Goal: Navigation & Orientation: Find specific page/section

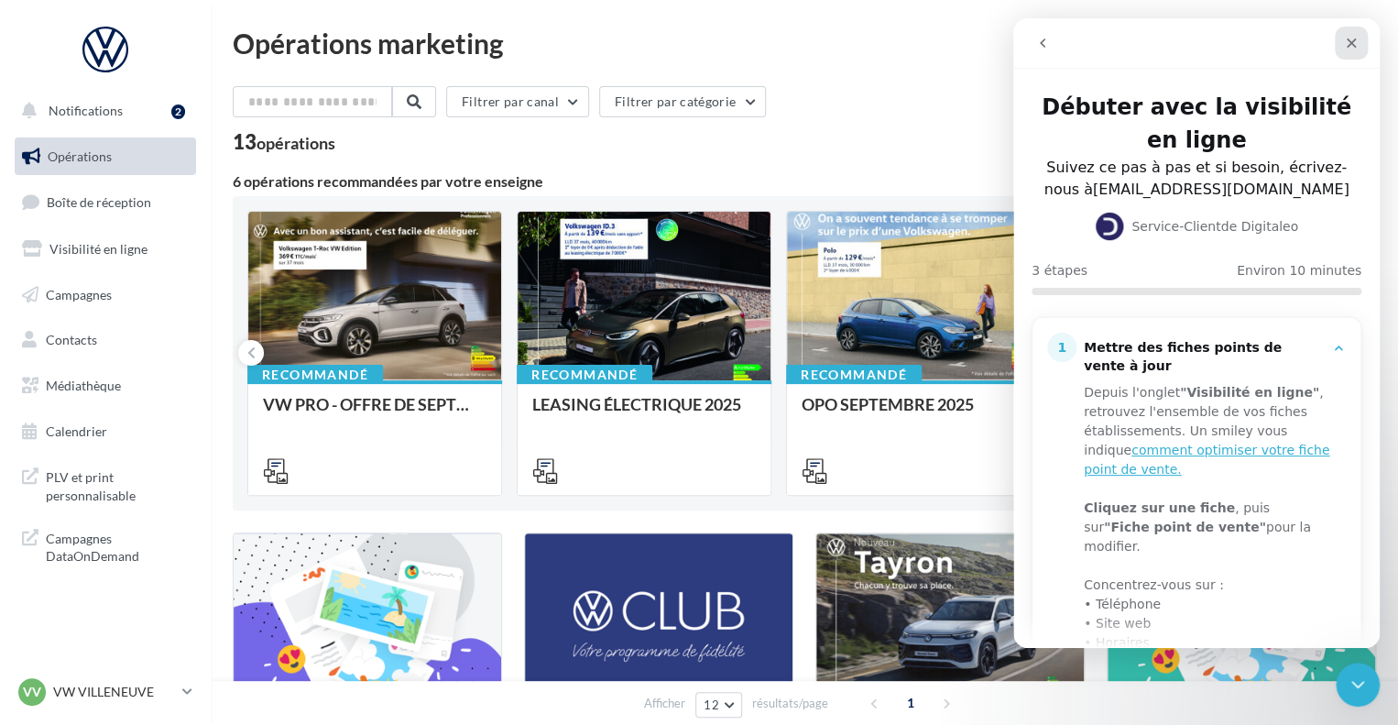
click at [1347, 45] on icon "Fermer" at bounding box center [1351, 43] width 15 height 15
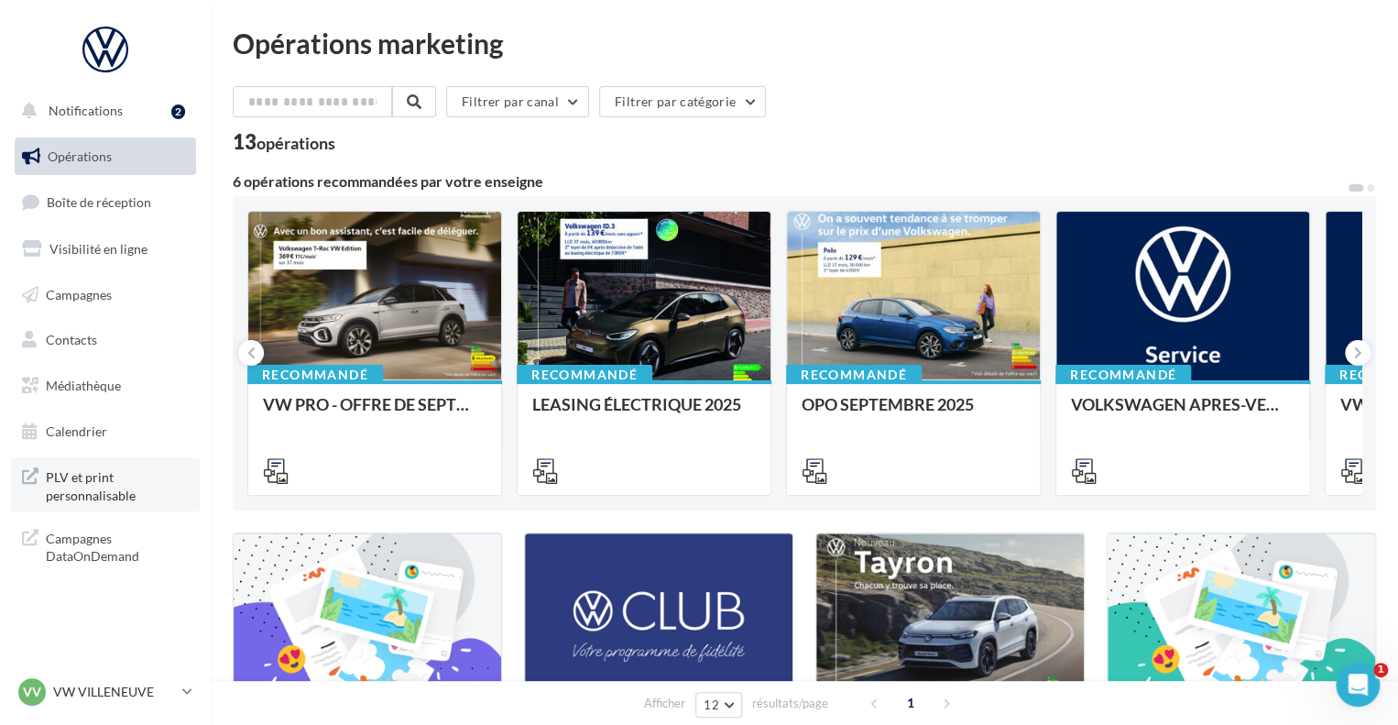
click at [112, 475] on span "PLV et print personnalisable" at bounding box center [117, 483] width 143 height 39
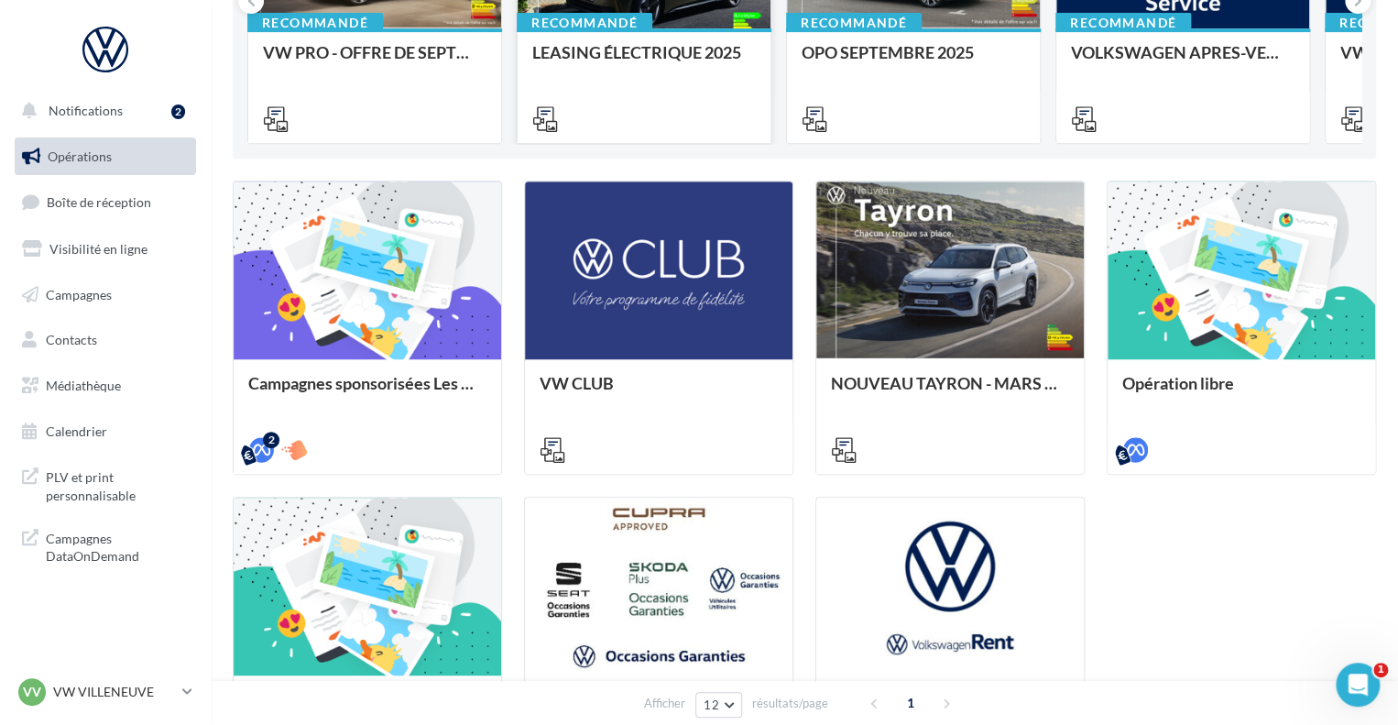
scroll to position [366, 0]
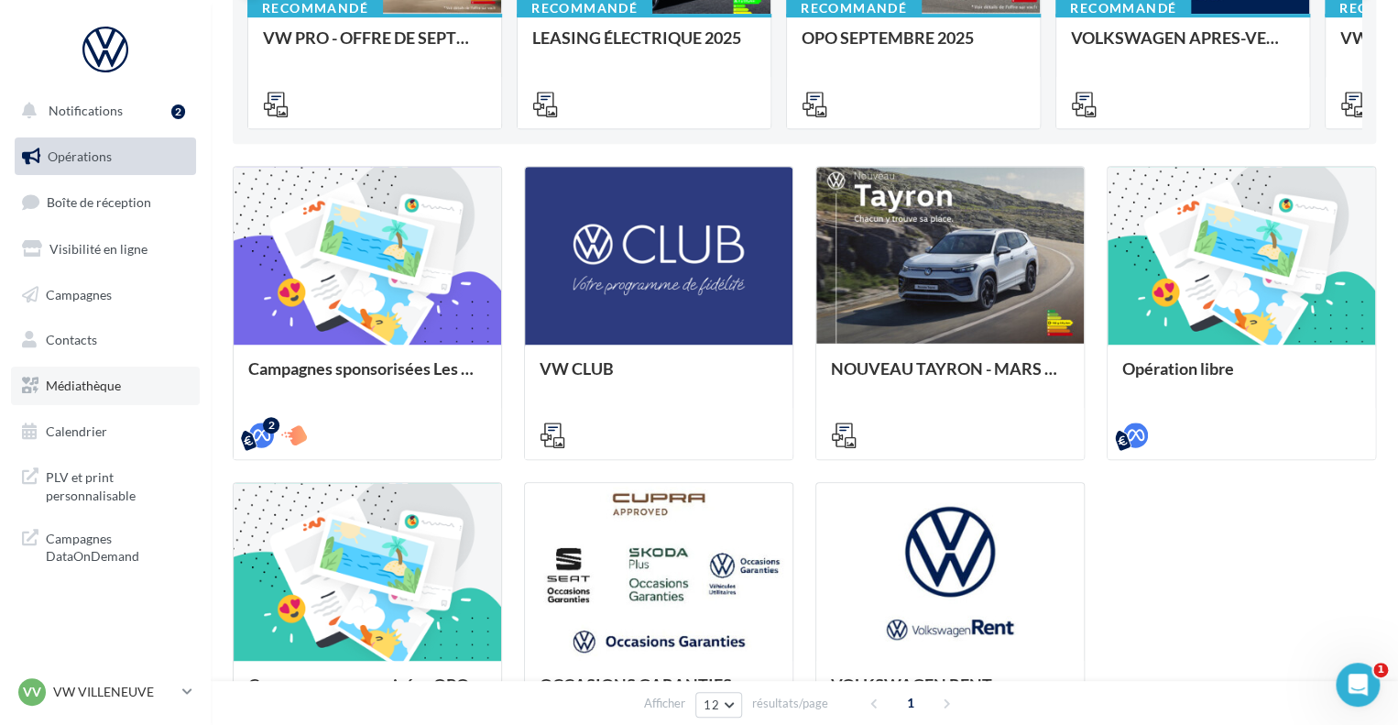
click at [73, 381] on span "Médiathèque" at bounding box center [83, 385] width 75 height 16
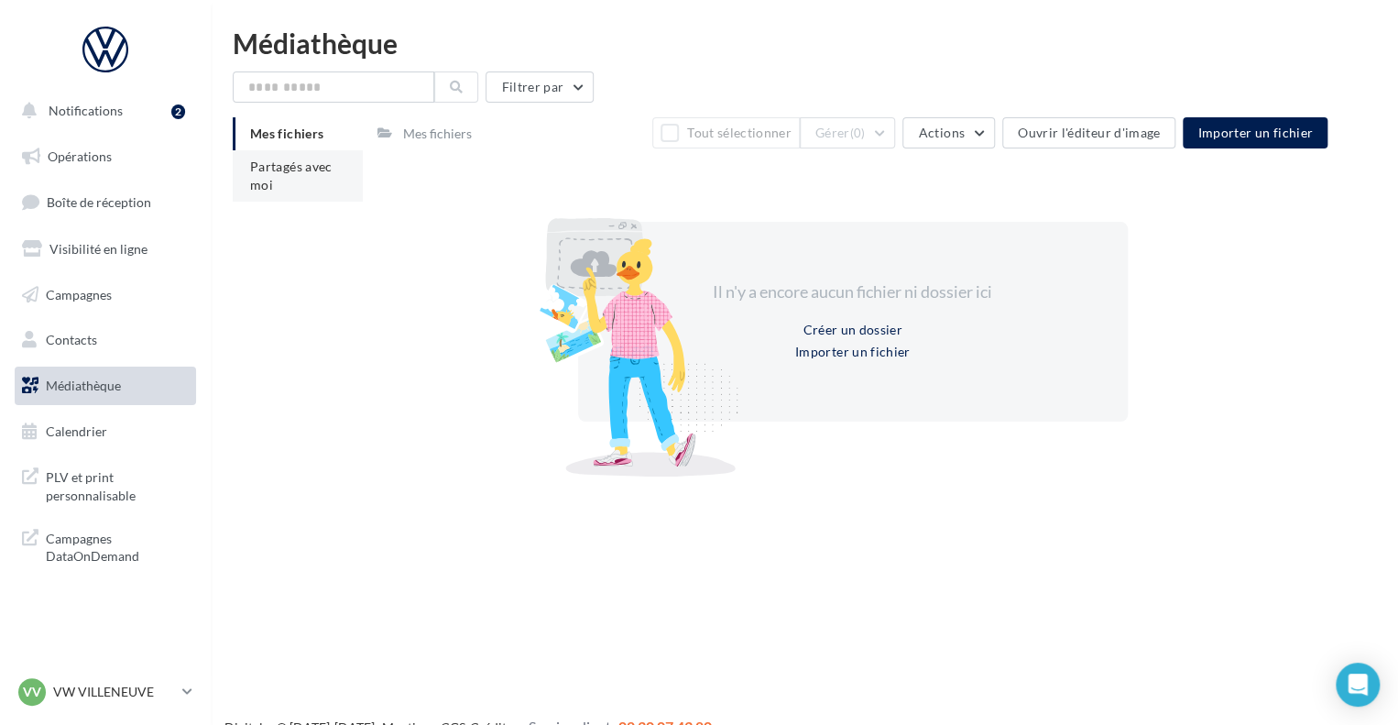
click at [298, 175] on li "Partagés avec moi" at bounding box center [298, 175] width 130 height 51
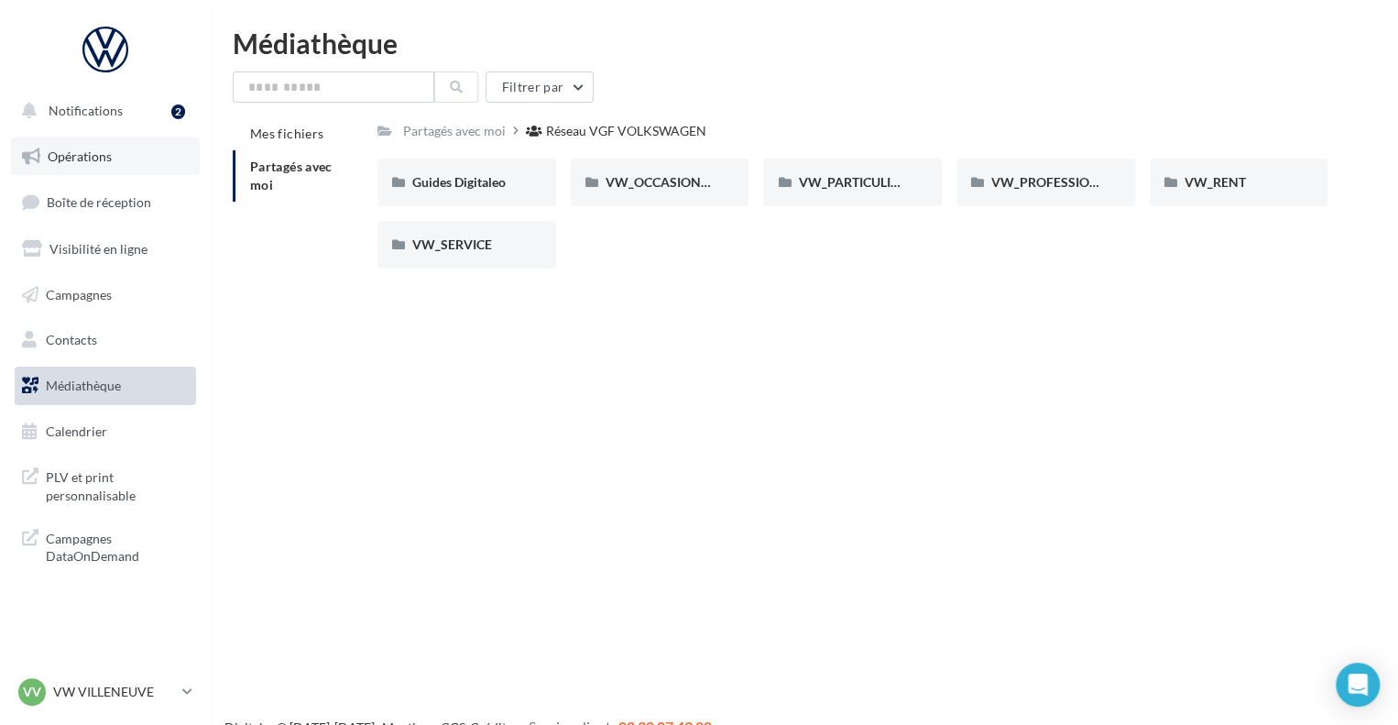
click at [79, 161] on span "Opérations" at bounding box center [80, 156] width 64 height 16
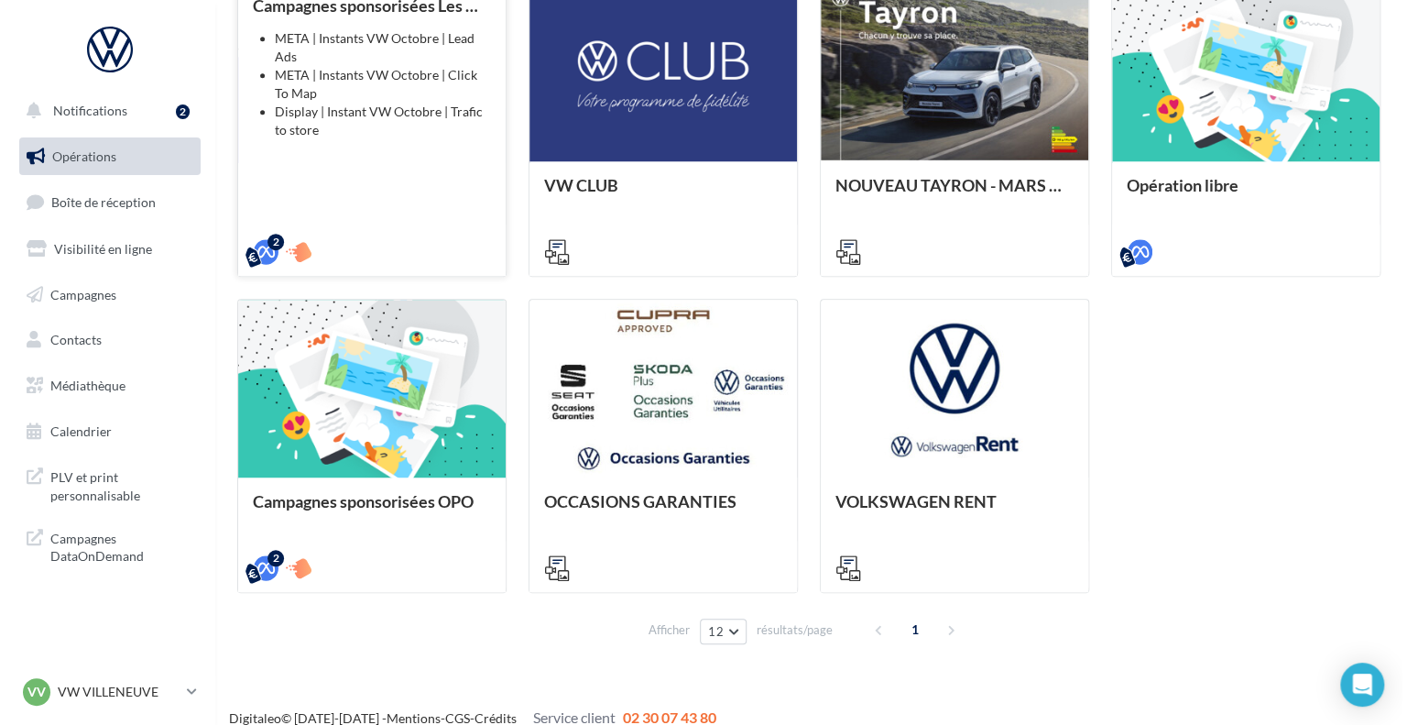
scroll to position [458, 0]
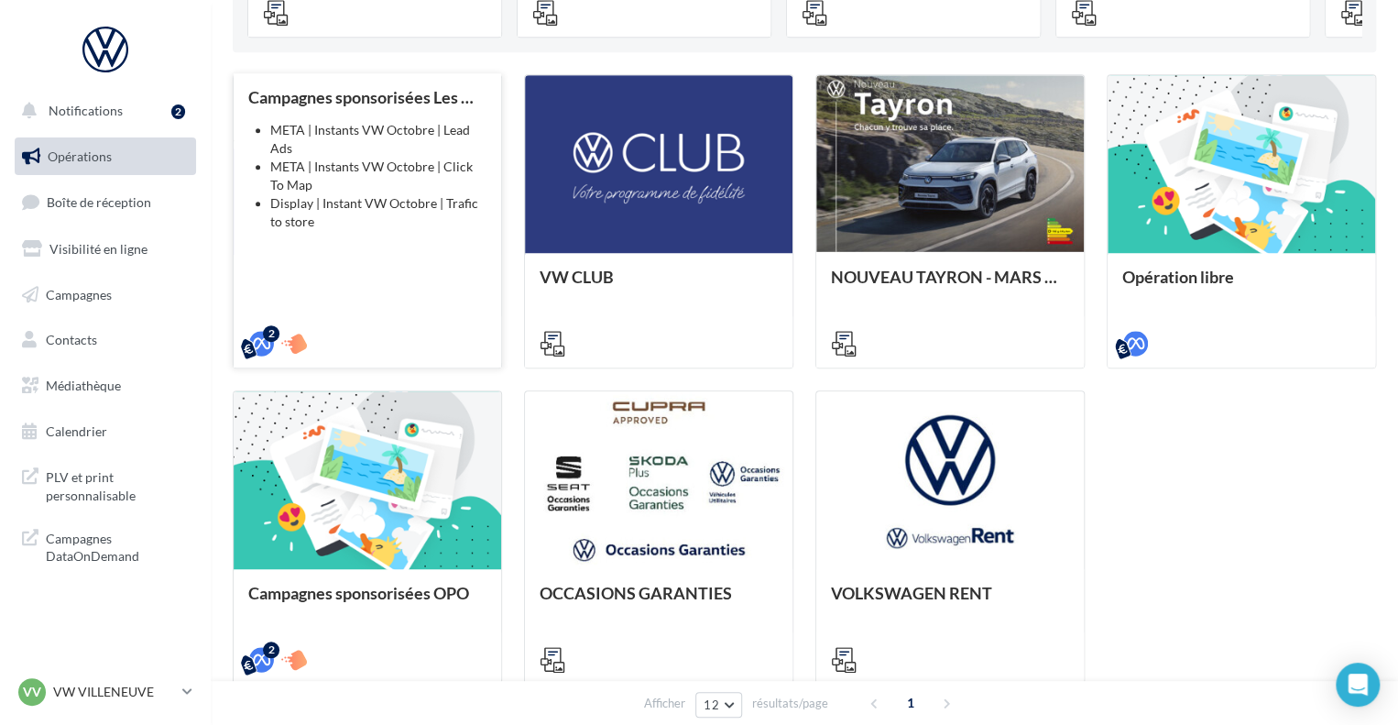
click at [386, 194] on li "Display | Instant VW Octobre | Trafic to store" at bounding box center [378, 212] width 216 height 37
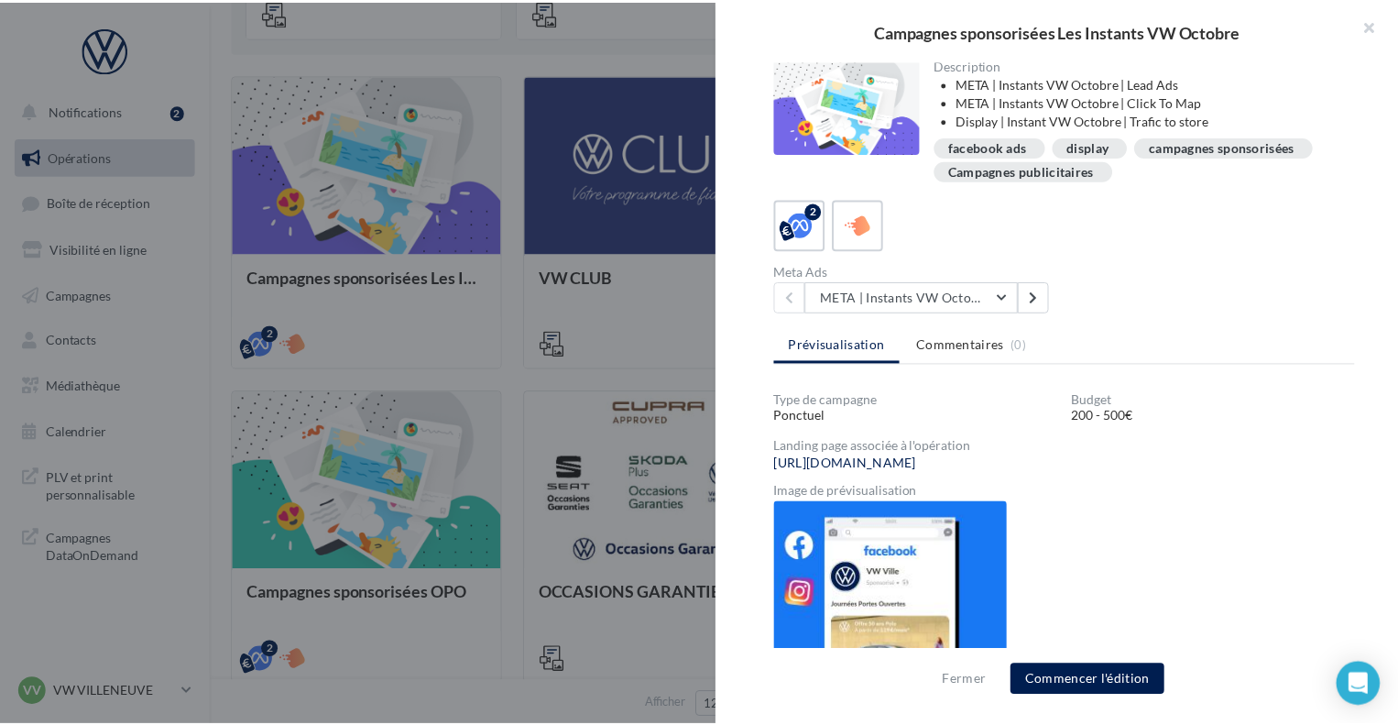
scroll to position [312, 0]
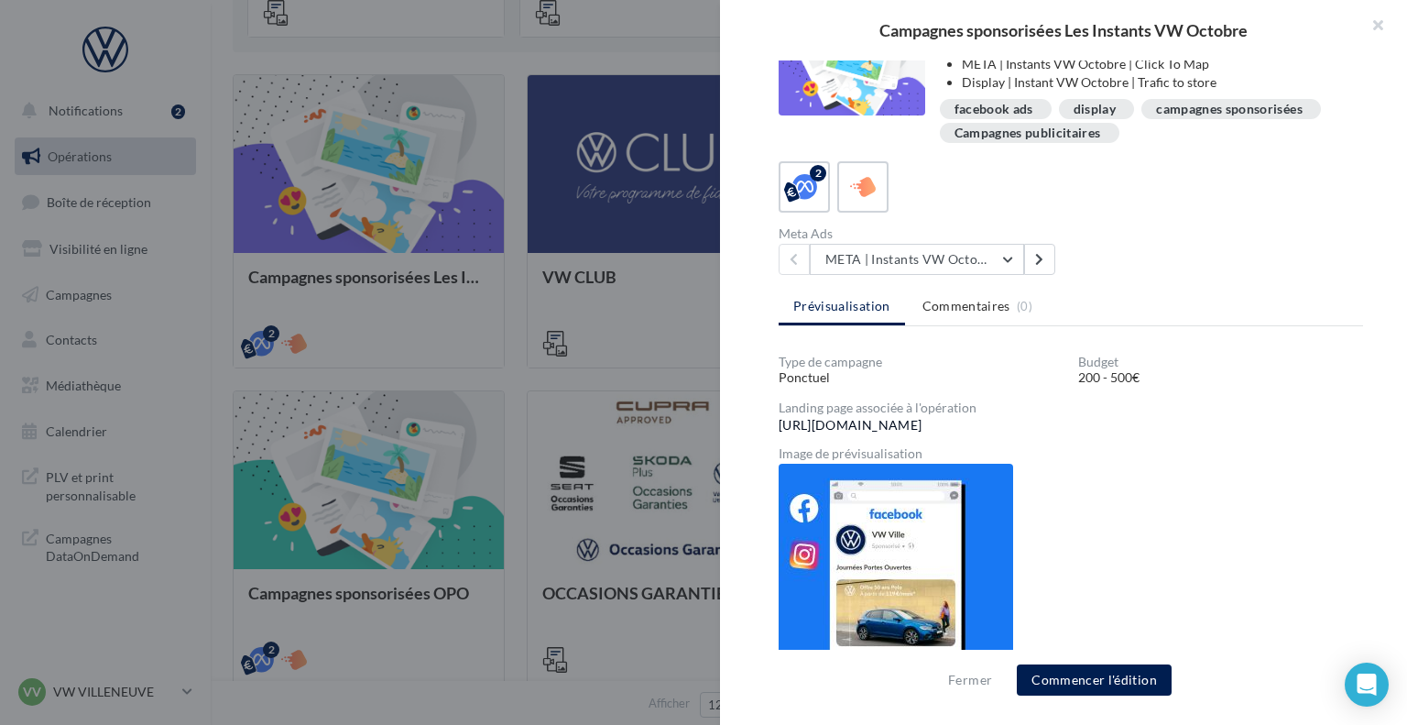
click at [883, 419] on link "https://volkswagen-localads.com/2379/frav01374-vw-sas-auto-expo-59650" at bounding box center [850, 425] width 143 height 15
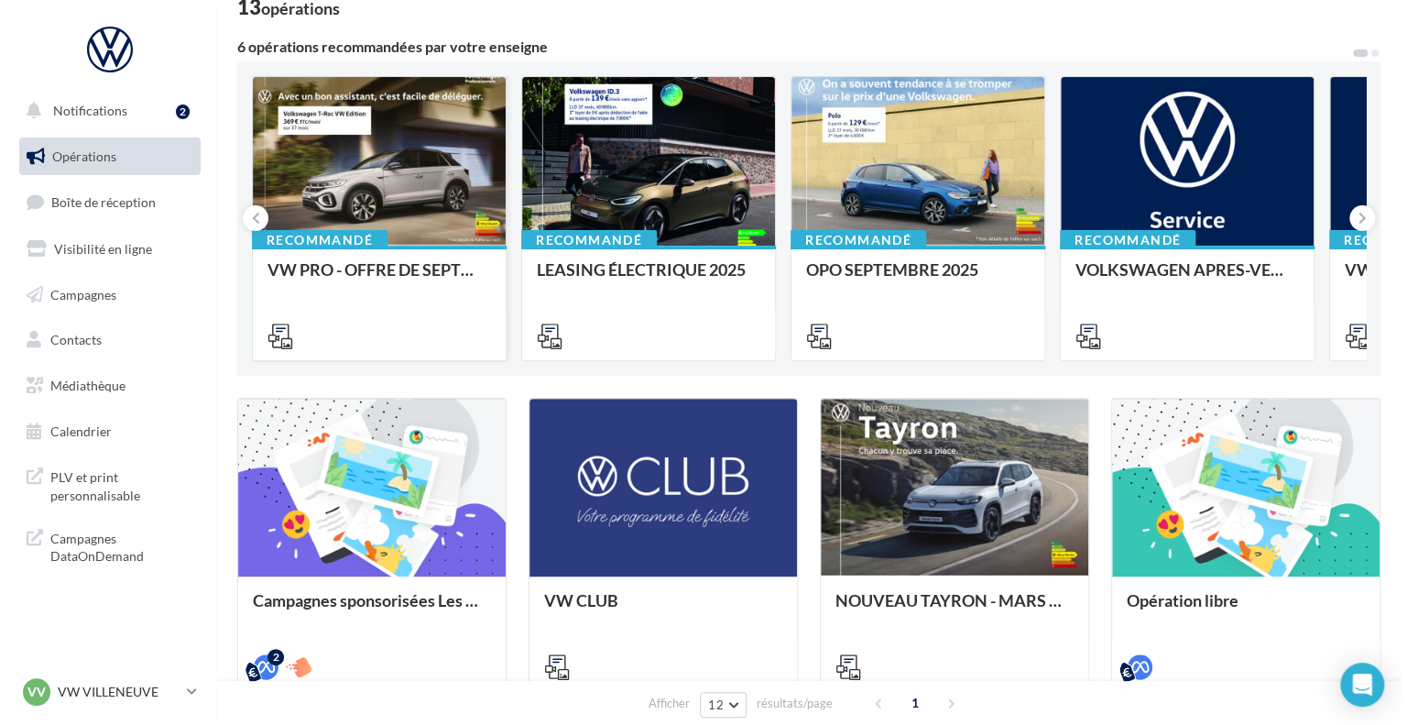
scroll to position [366, 0]
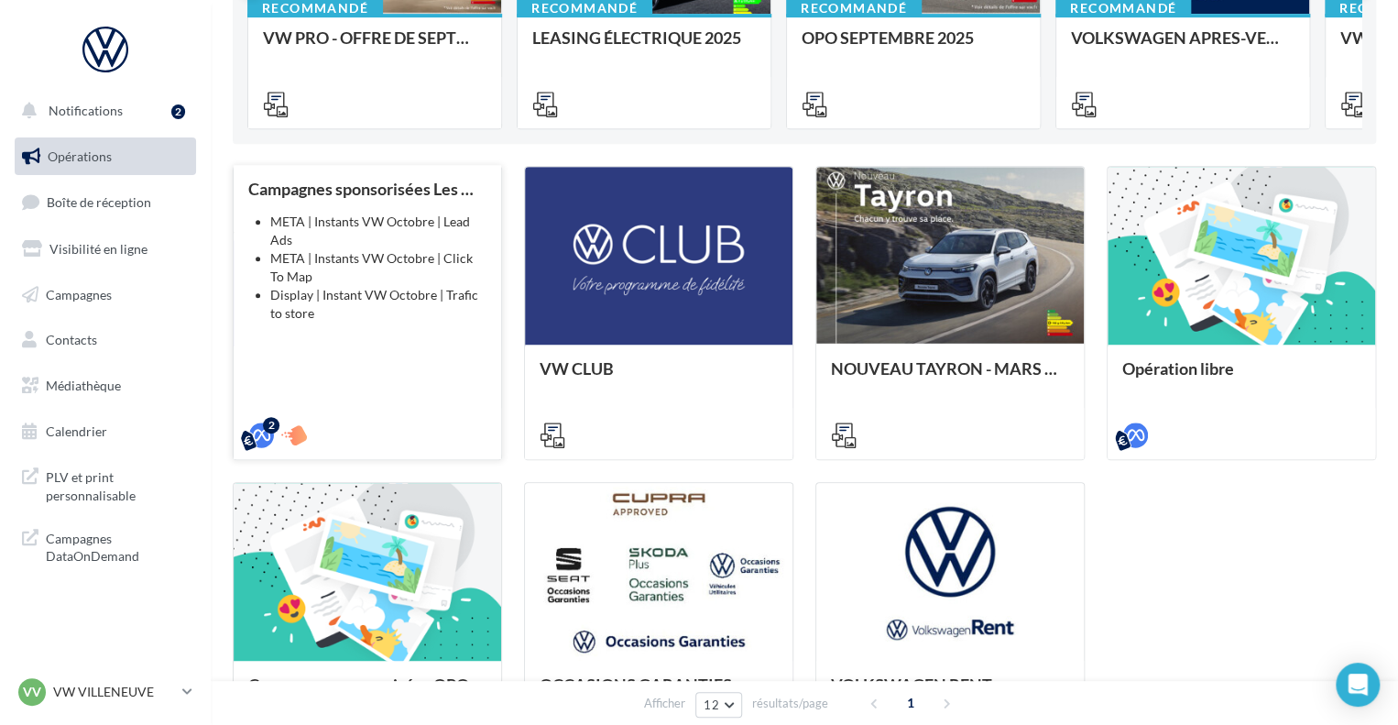
click at [380, 329] on div "Campagnes sponsorisées Les Instants VW Octobre META | Instants VW Octobre | Lea…" at bounding box center [367, 311] width 238 height 263
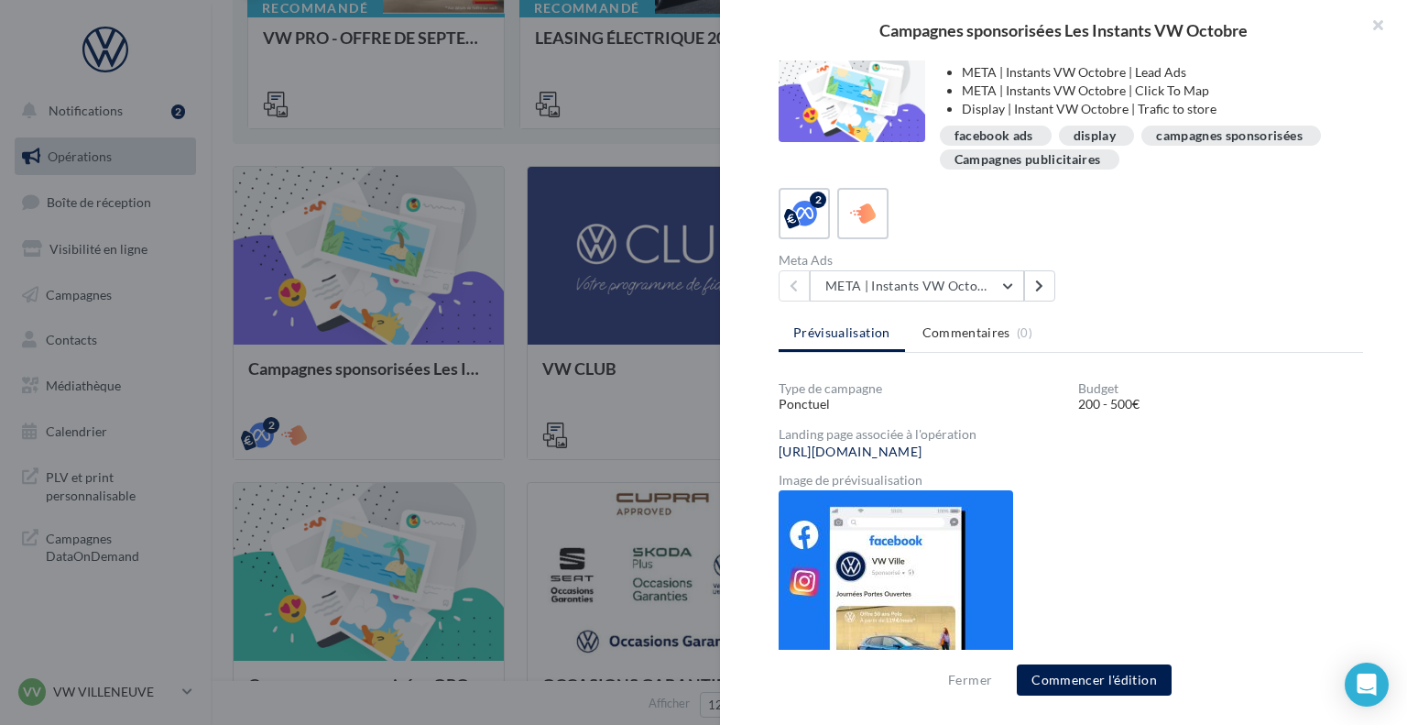
scroll to position [312, 0]
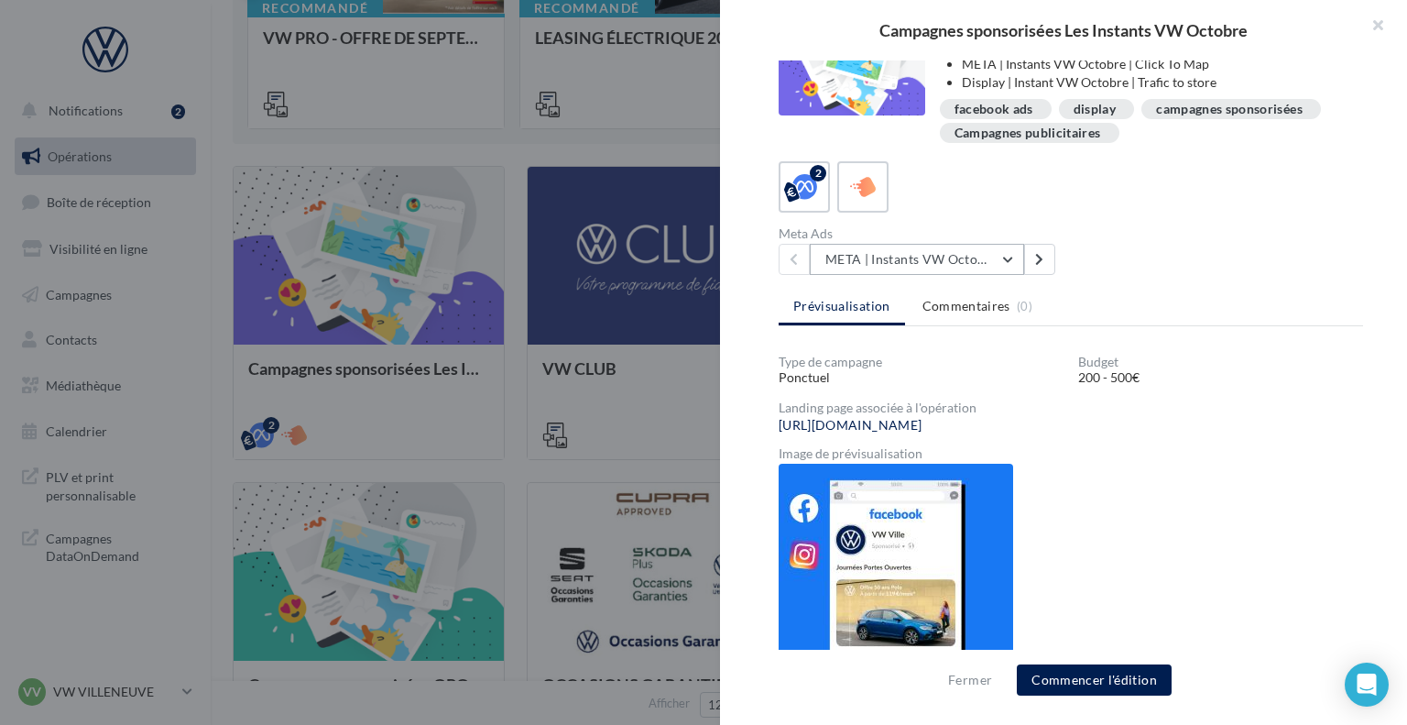
click at [883, 259] on button "META | Instants VW Octobre | Click To Map" at bounding box center [917, 259] width 214 height 31
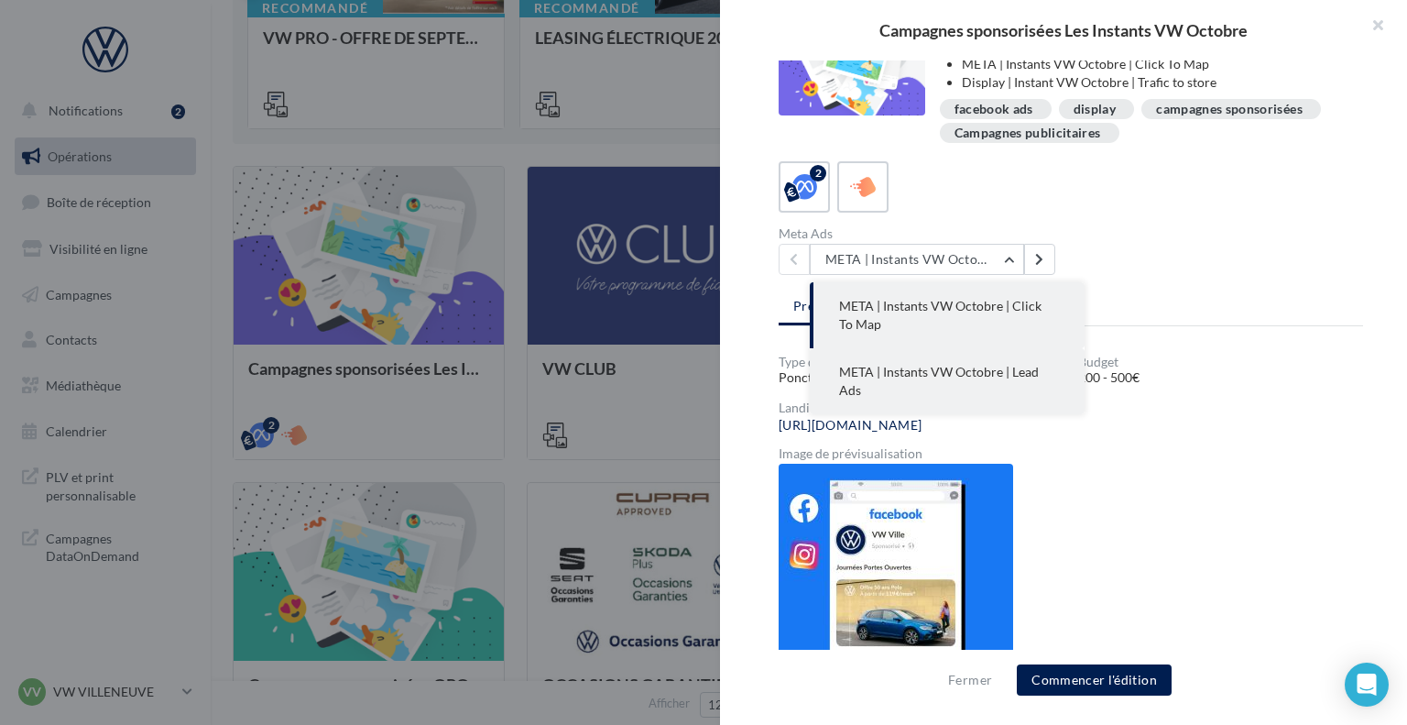
click at [942, 373] on span "META | Instants VW Octobre | Lead Ads" at bounding box center [939, 381] width 200 height 34
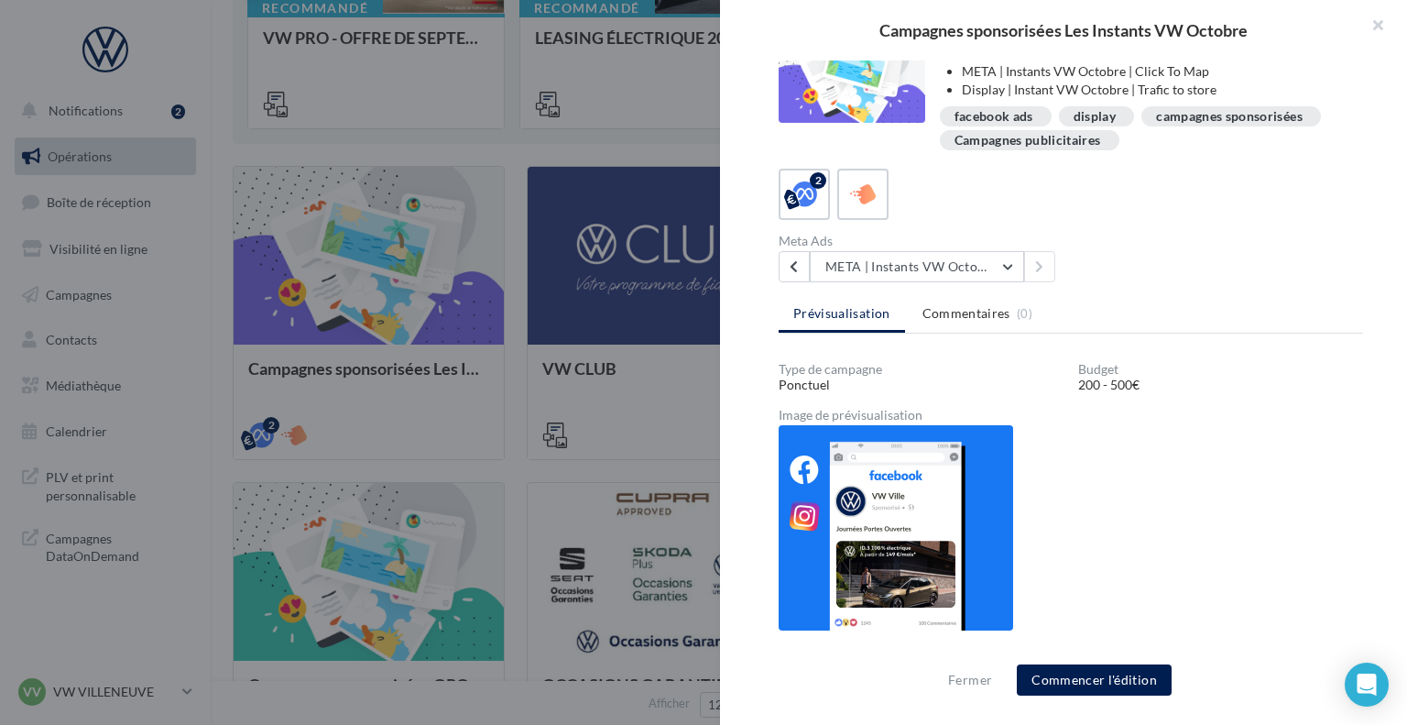
scroll to position [303, 0]
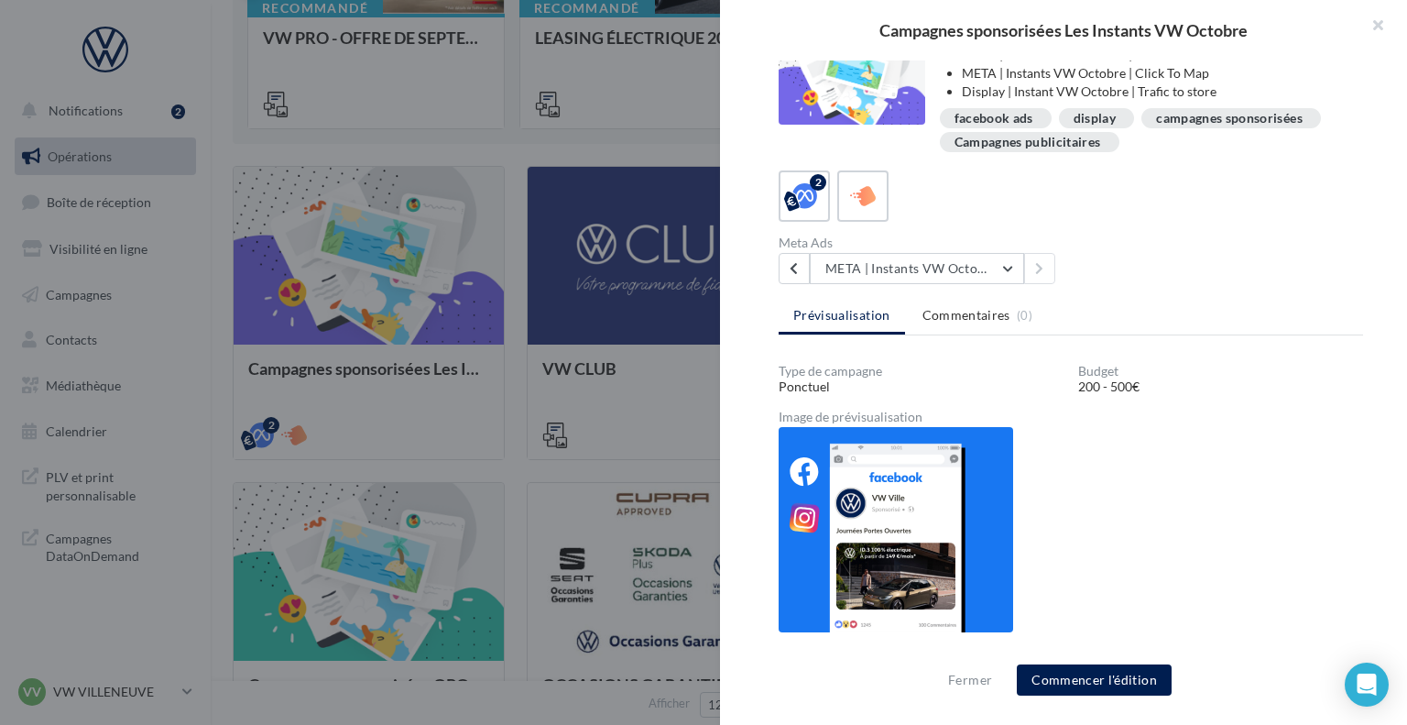
click at [920, 530] on img at bounding box center [896, 529] width 235 height 205
click at [875, 186] on icon at bounding box center [863, 196] width 27 height 27
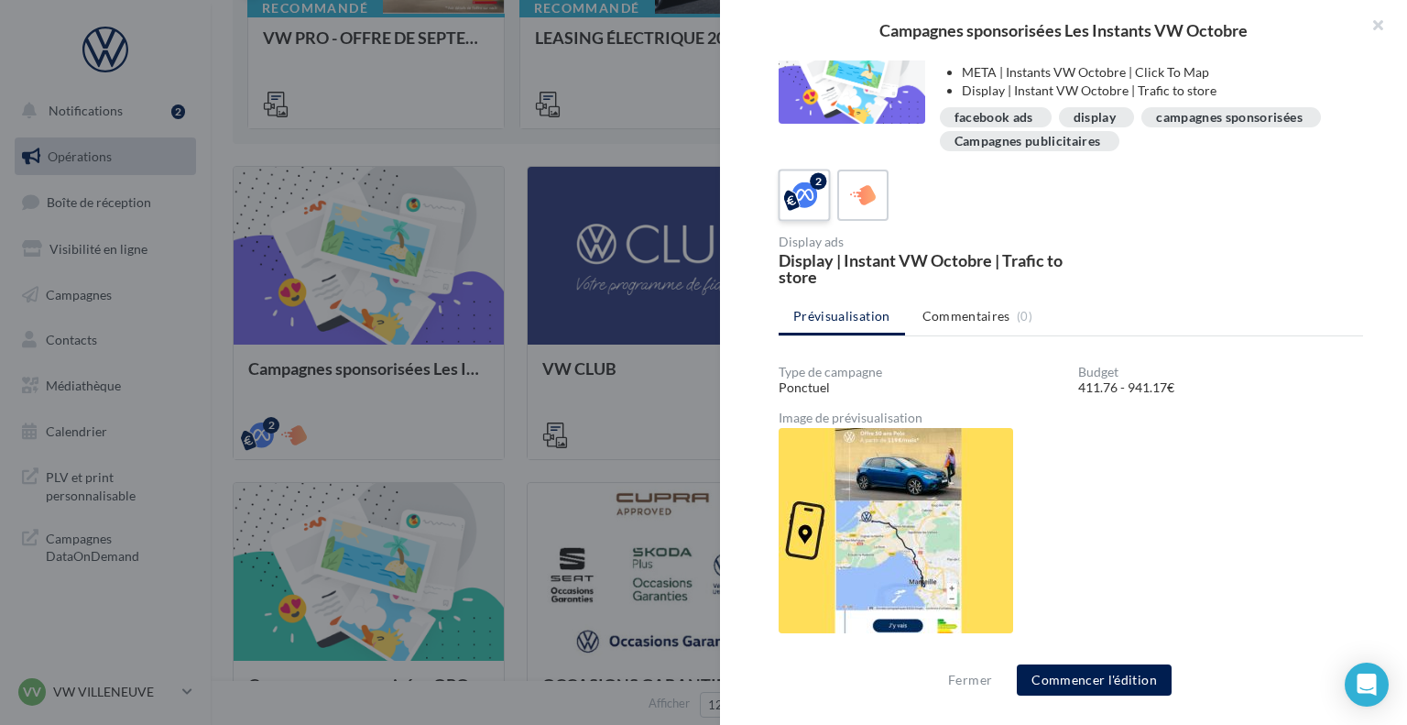
click at [792, 195] on icon at bounding box center [805, 194] width 27 height 27
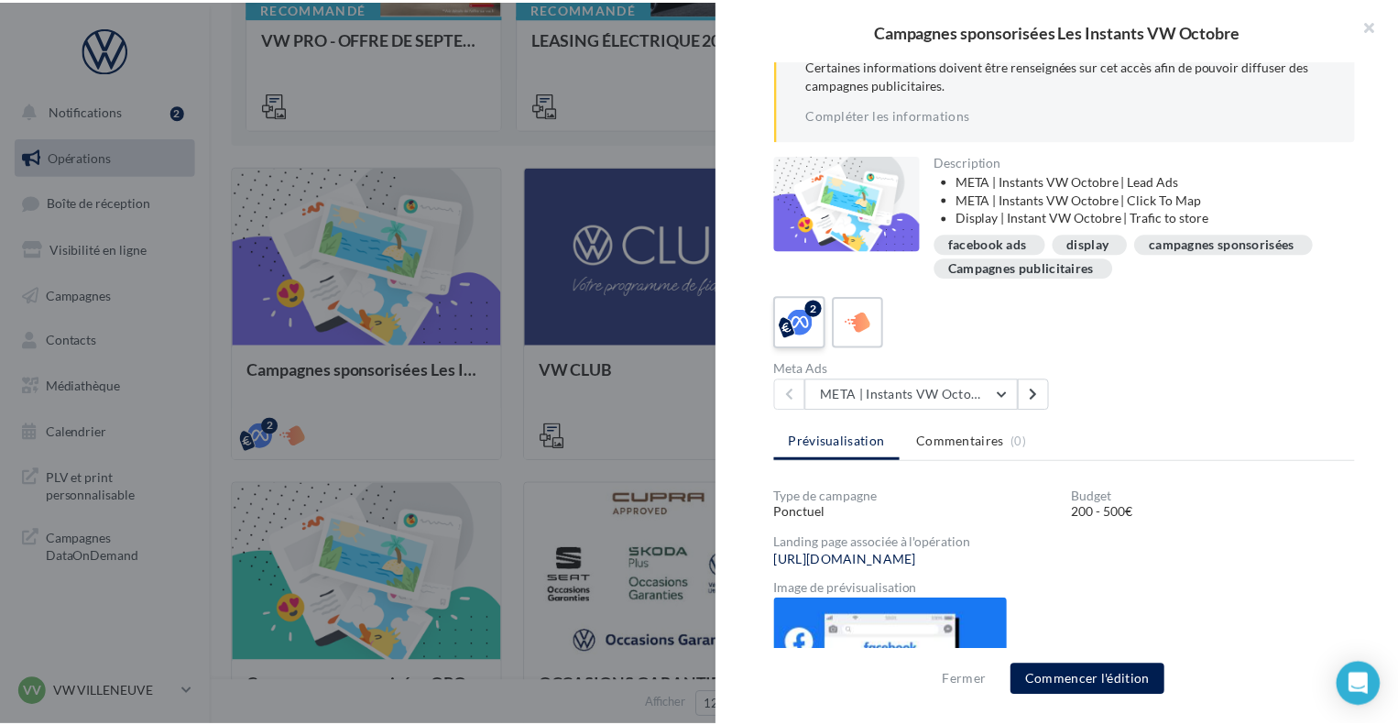
scroll to position [312, 0]
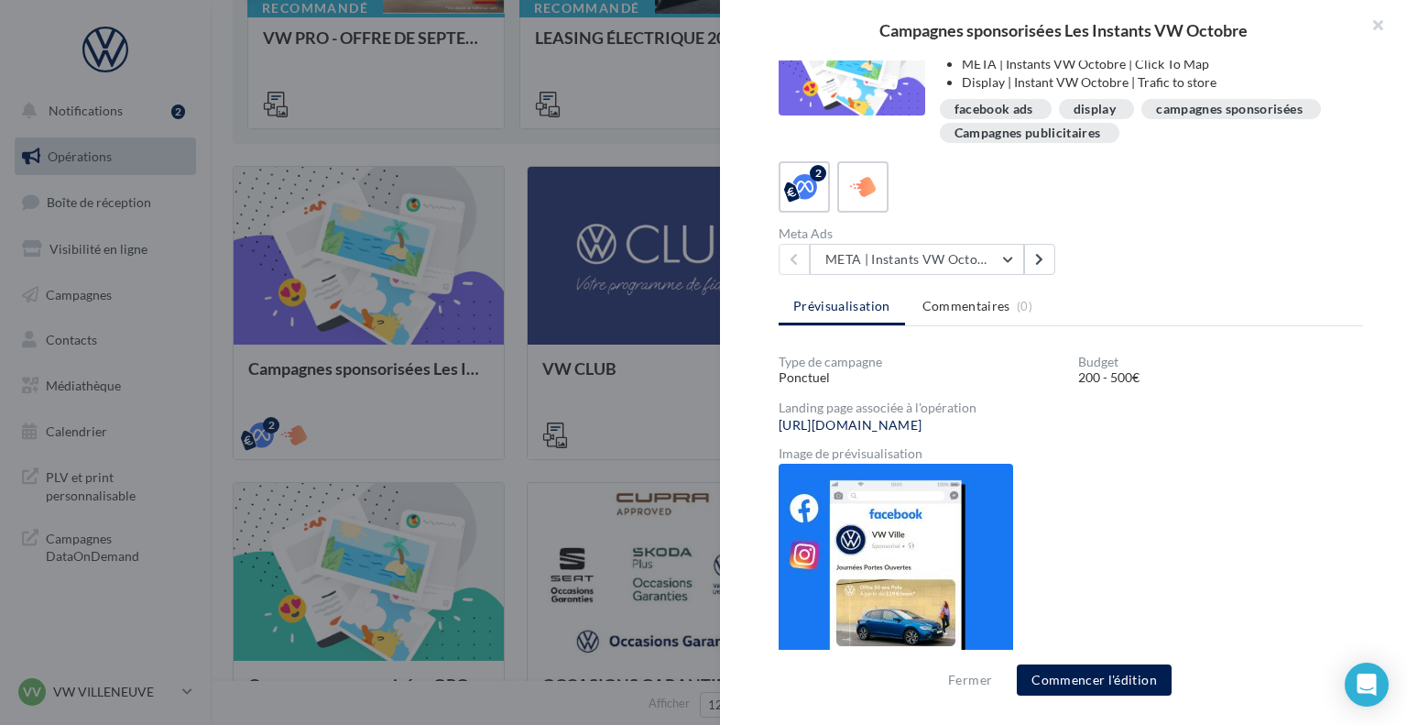
click at [487, 115] on div at bounding box center [703, 362] width 1407 height 725
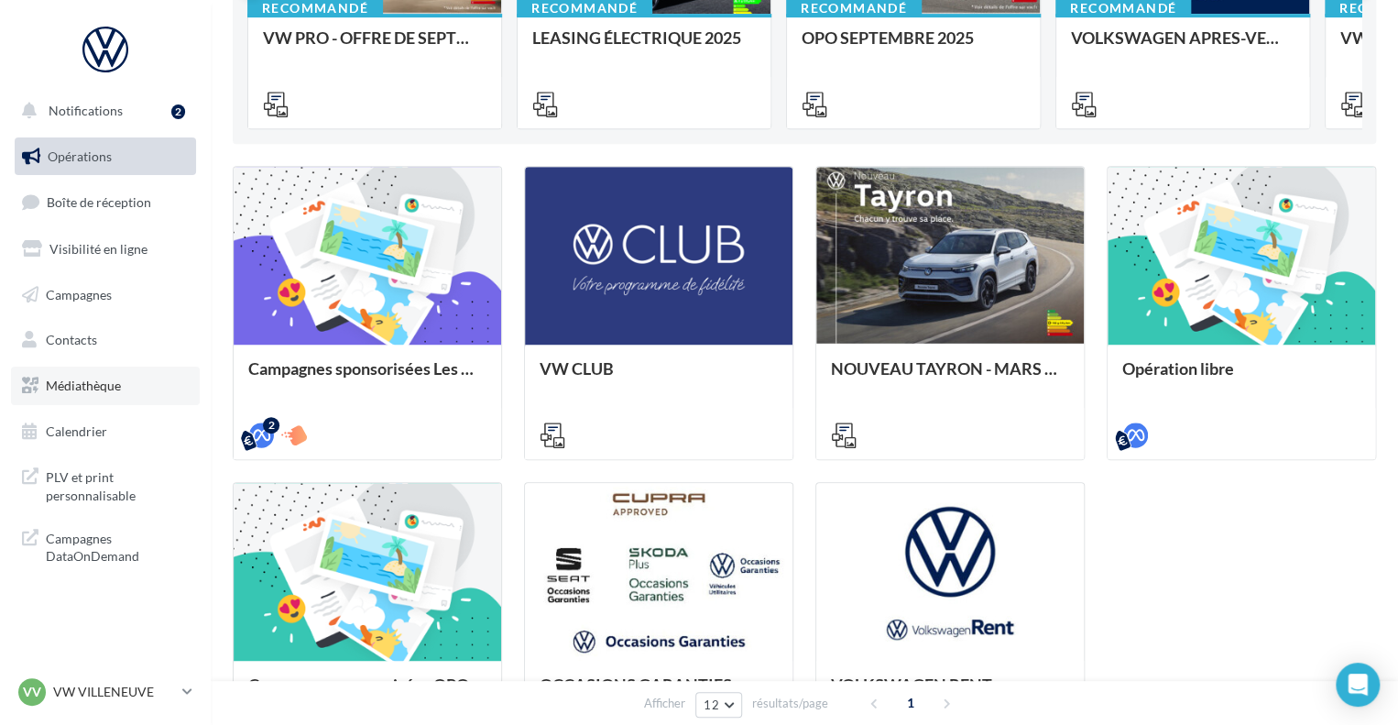
click at [115, 373] on link "Médiathèque" at bounding box center [105, 385] width 189 height 38
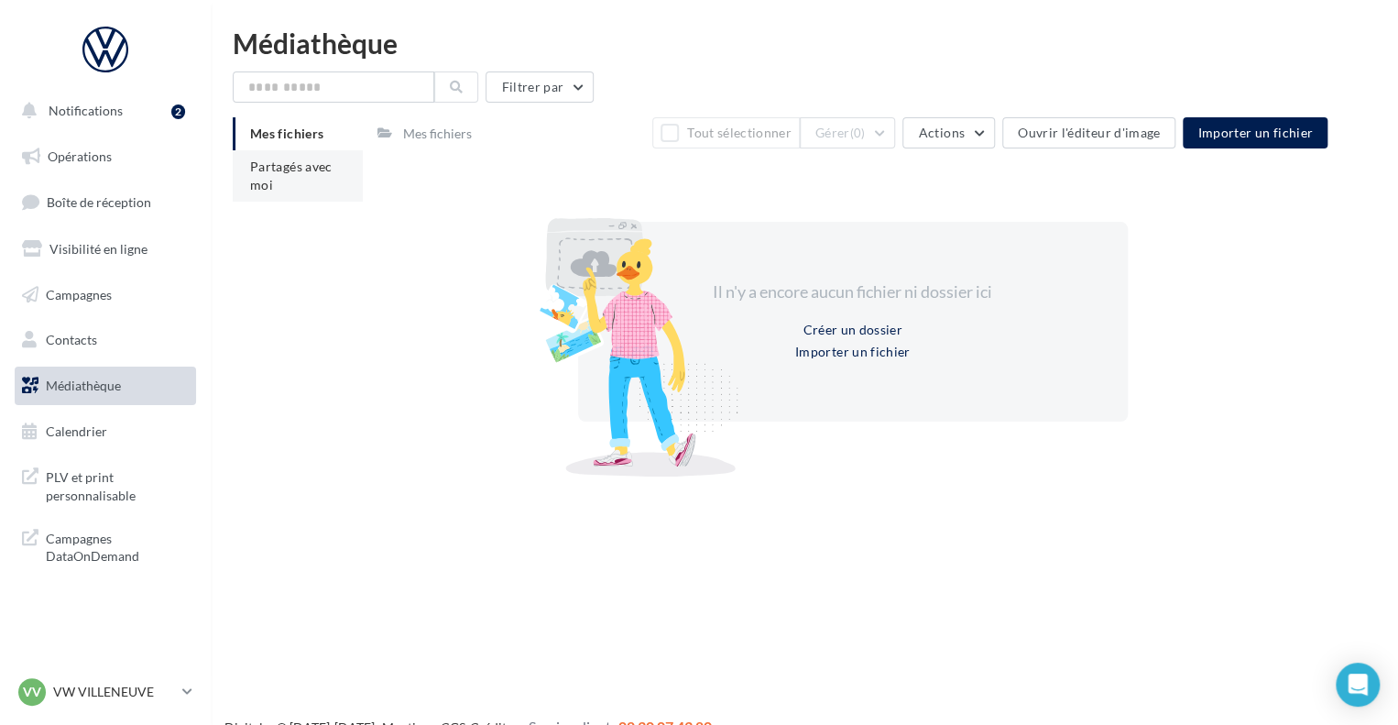
click at [246, 195] on li "Partagés avec moi" at bounding box center [298, 175] width 130 height 51
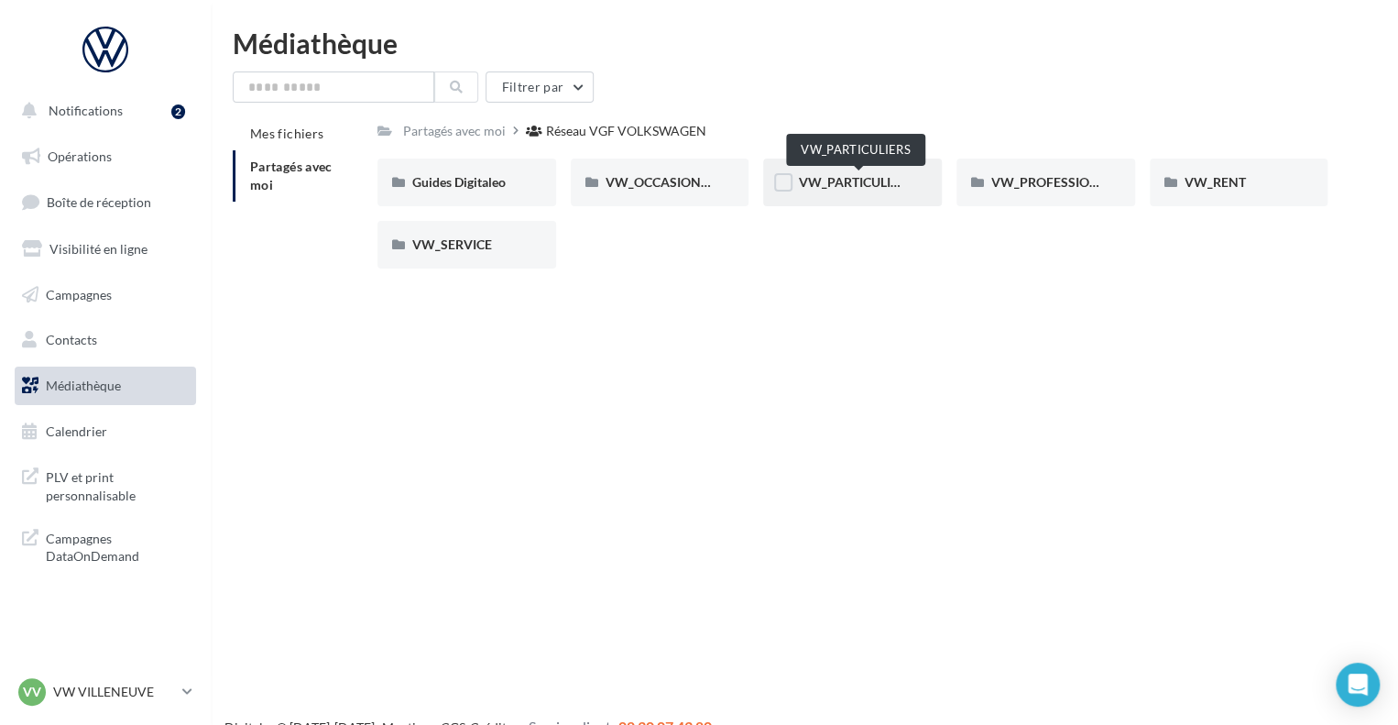
click at [860, 186] on span "VW_PARTICULIERS" at bounding box center [855, 182] width 115 height 16
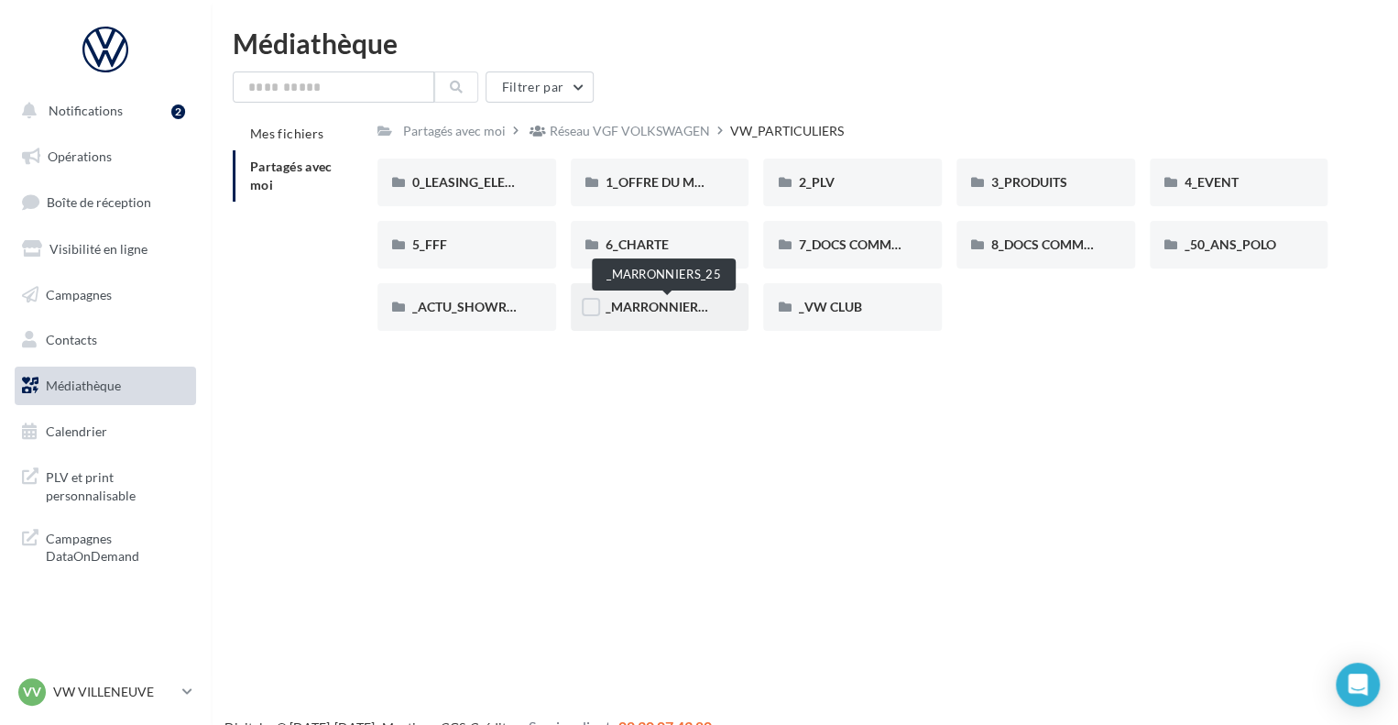
click at [667, 303] on span "_MARRONNIERS_25" at bounding box center [666, 307] width 120 height 16
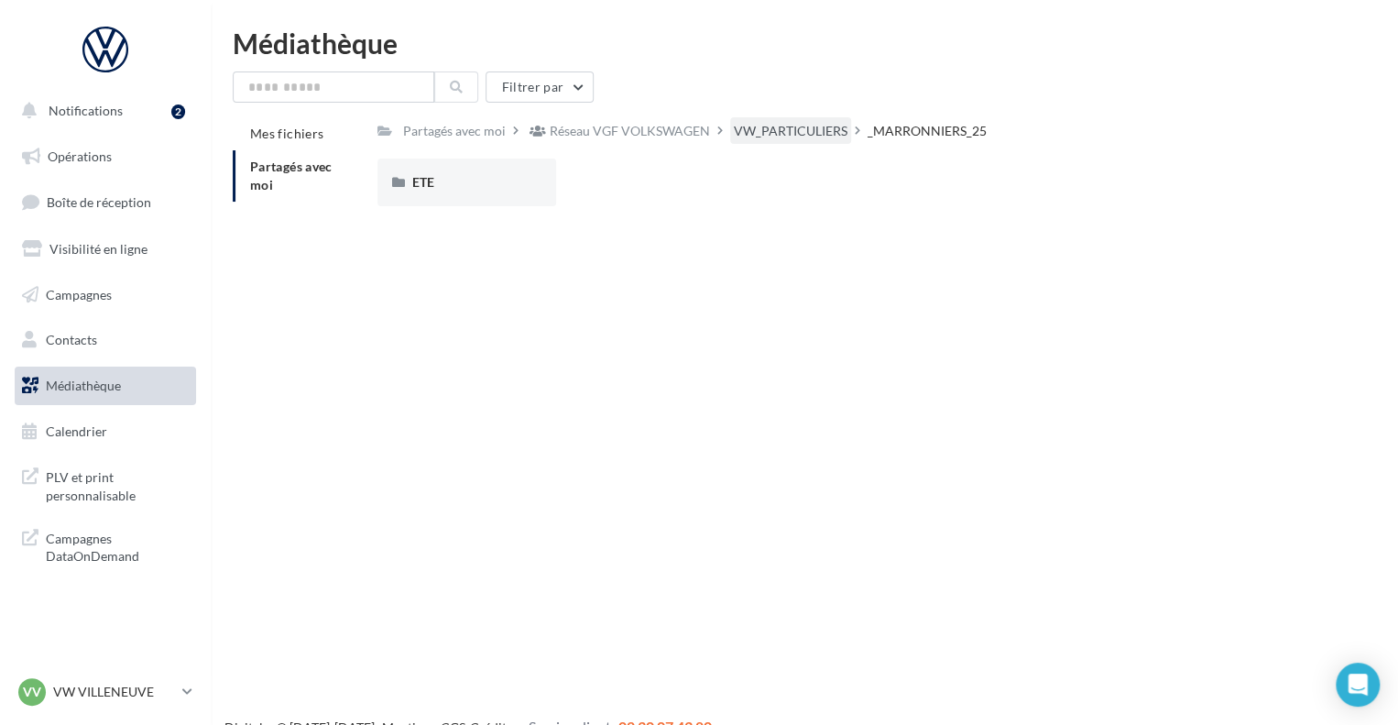
click at [802, 127] on div "VW_PARTICULIERS" at bounding box center [791, 131] width 114 height 18
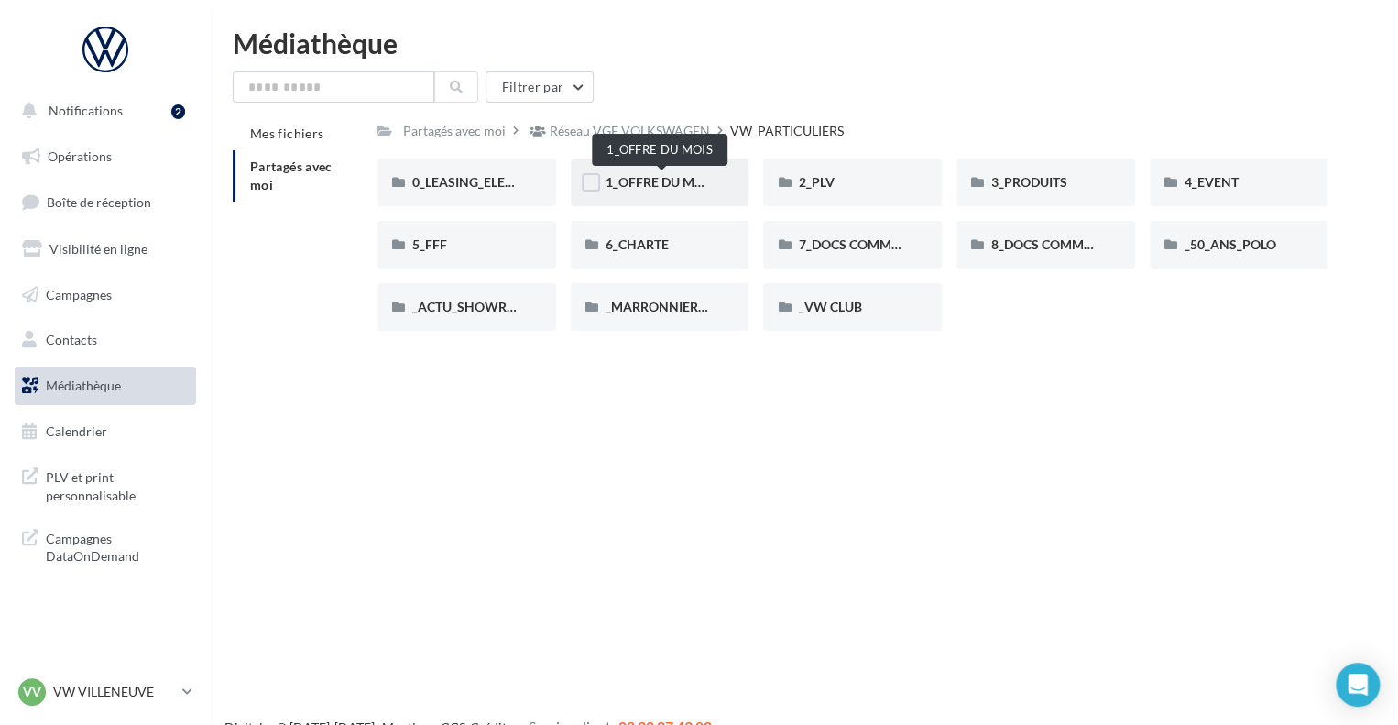
click at [701, 178] on span "1_OFFRE DU MOIS" at bounding box center [661, 182] width 110 height 16
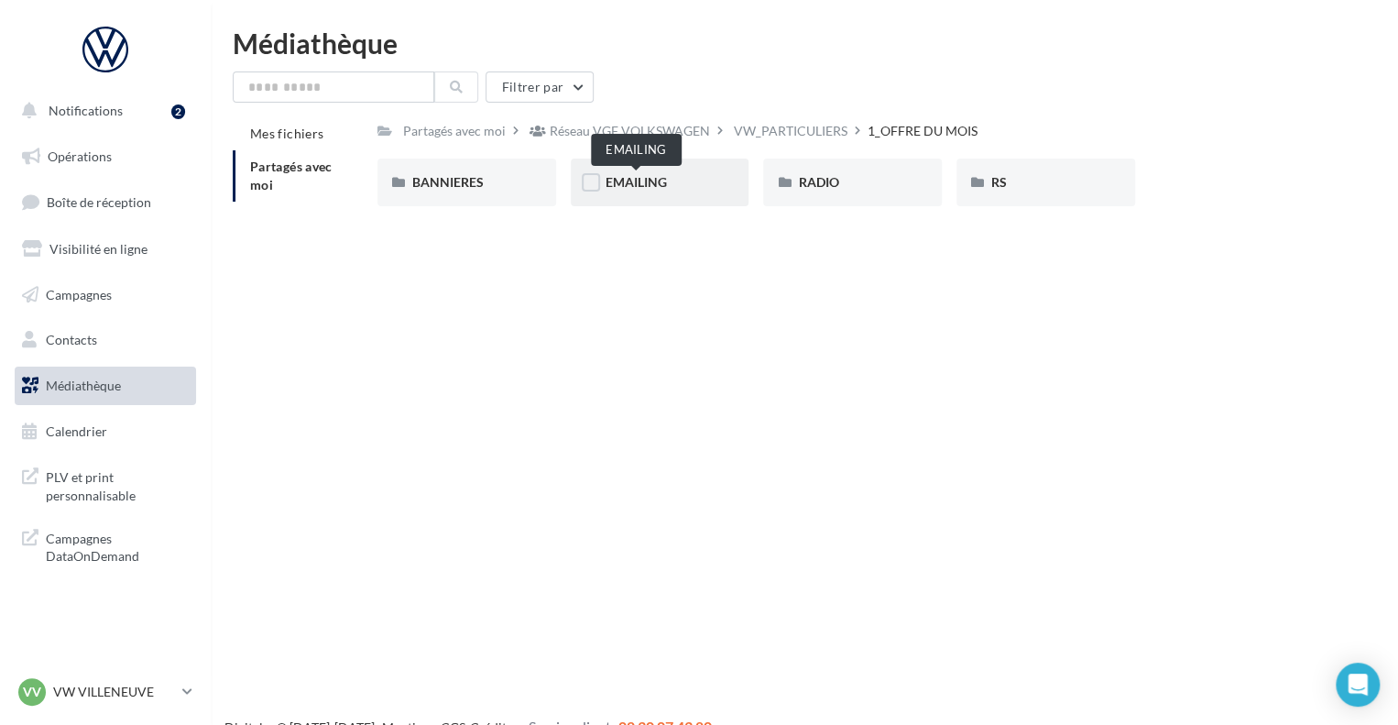
click at [652, 180] on span "EMAILING" at bounding box center [636, 182] width 61 height 16
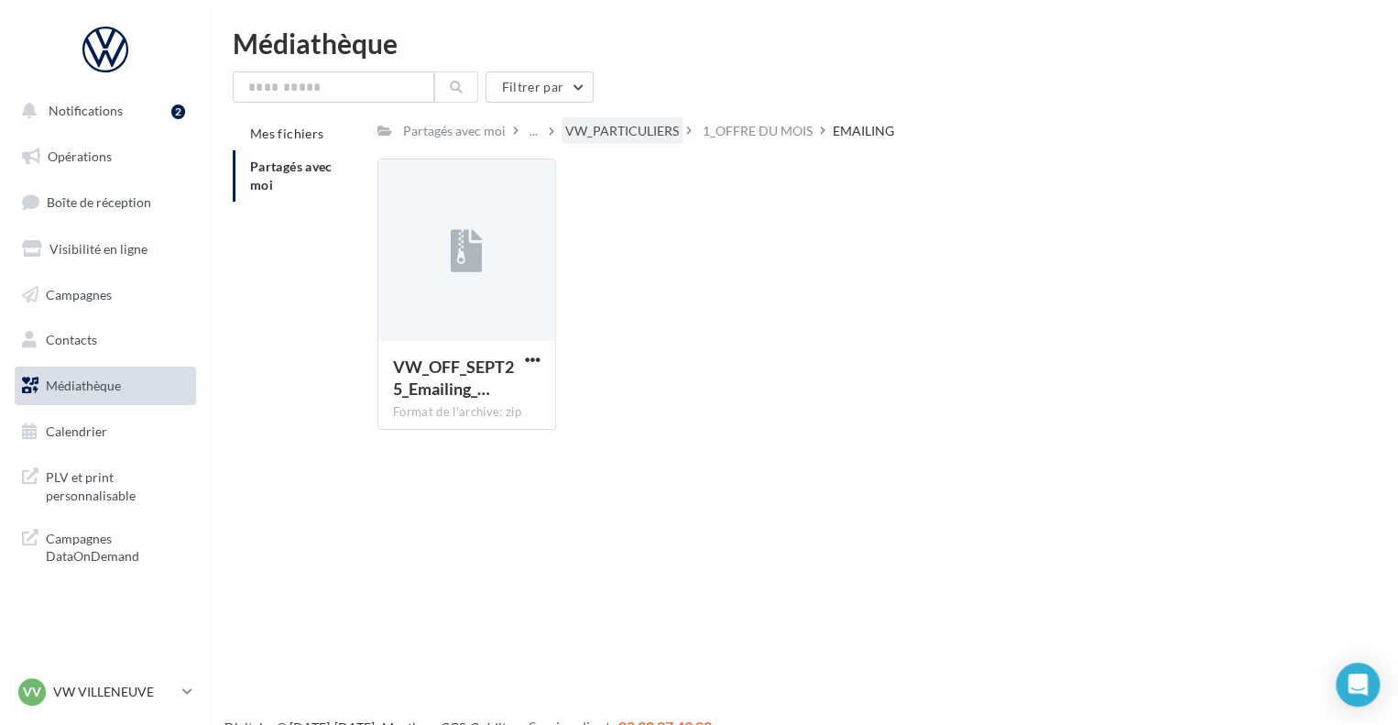
click at [660, 132] on div "VW_PARTICULIERS" at bounding box center [622, 131] width 114 height 18
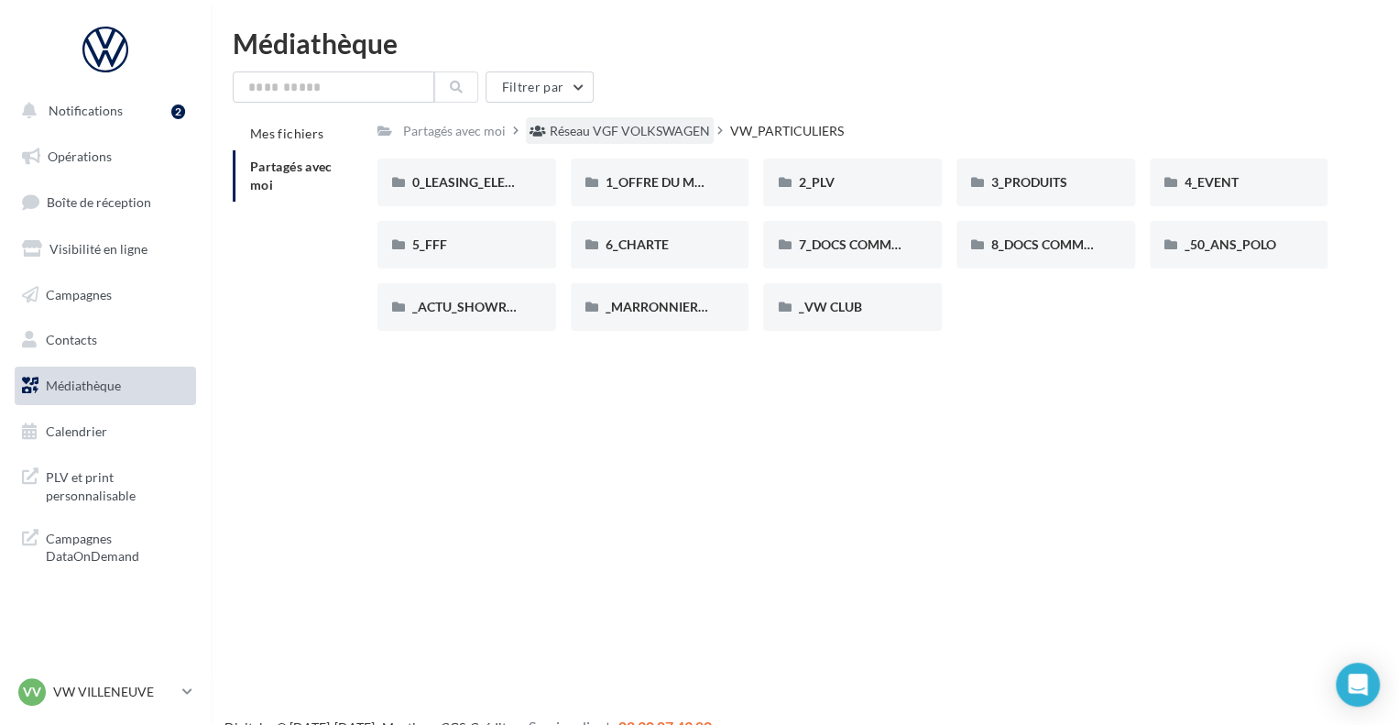
click at [616, 127] on div "Réseau VGF VOLKSWAGEN" at bounding box center [630, 131] width 160 height 18
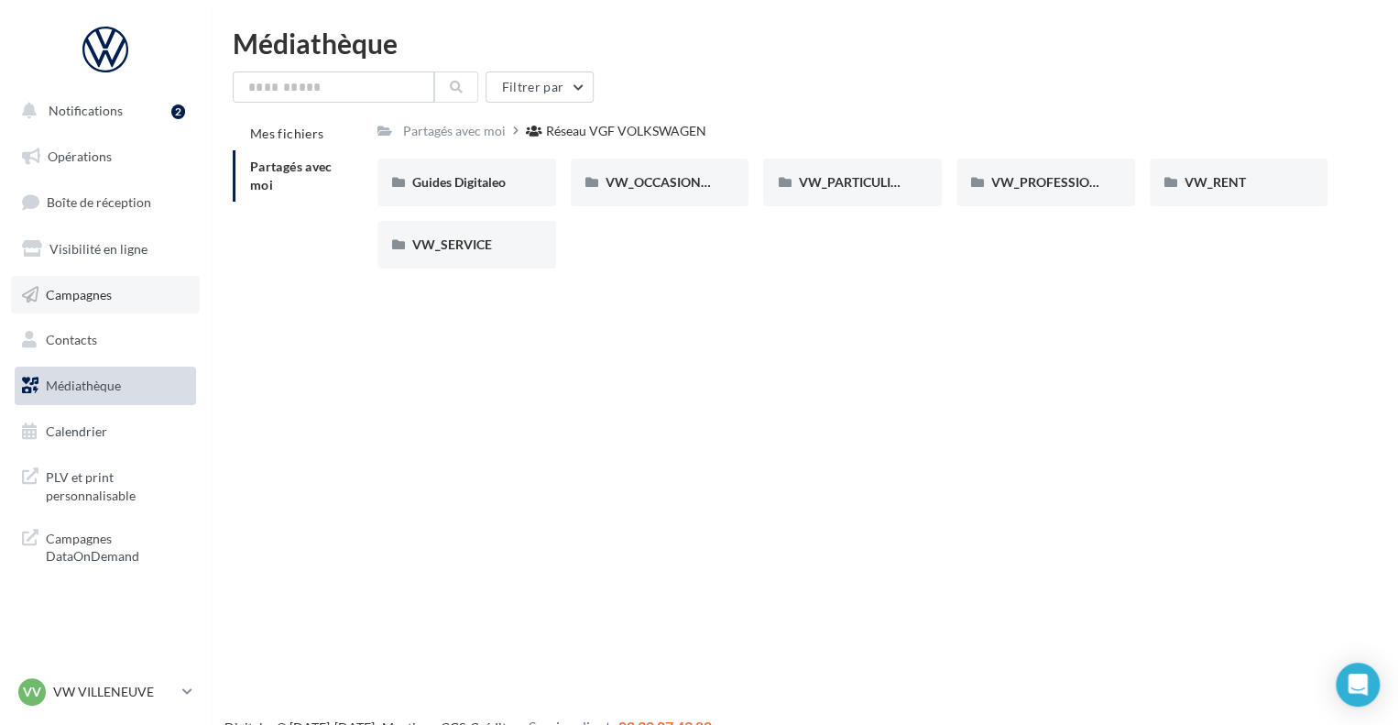
click at [95, 279] on link "Campagnes" at bounding box center [105, 295] width 189 height 38
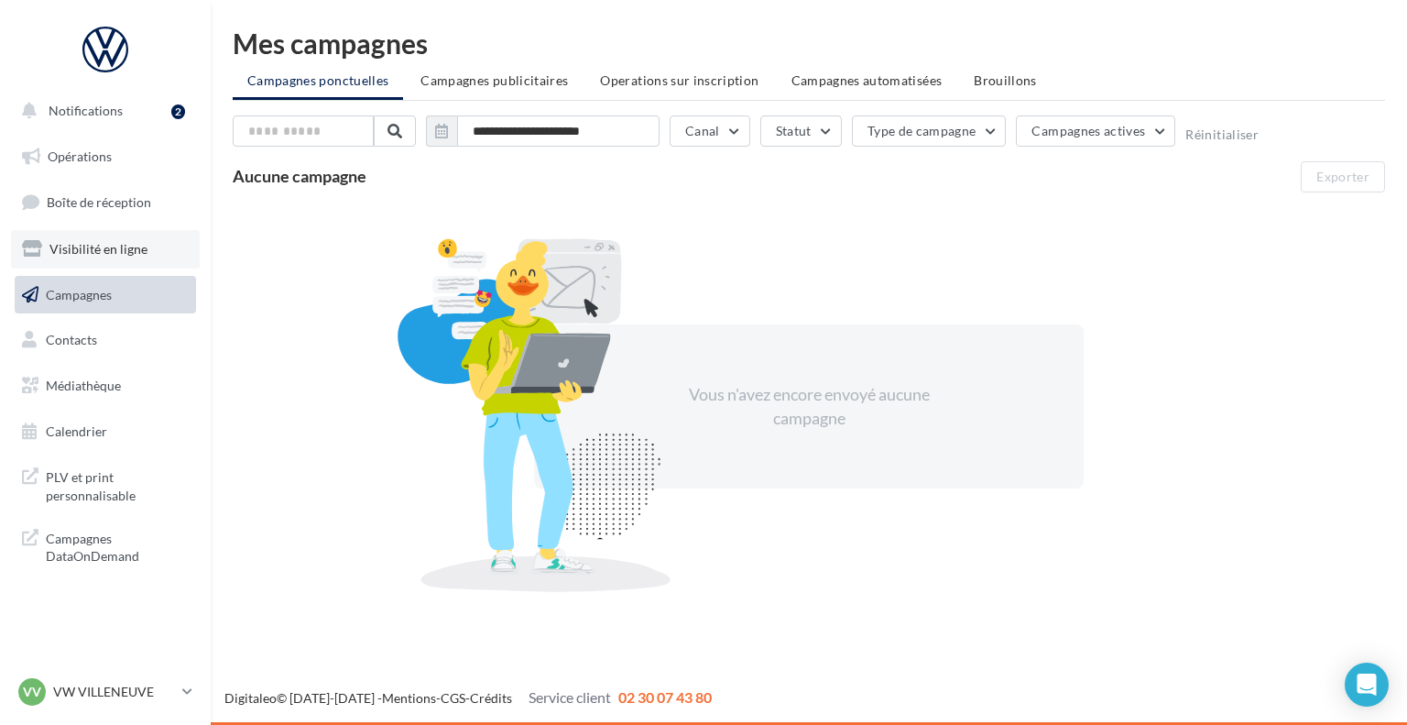
click at [115, 243] on span "Visibilité en ligne" at bounding box center [98, 249] width 98 height 16
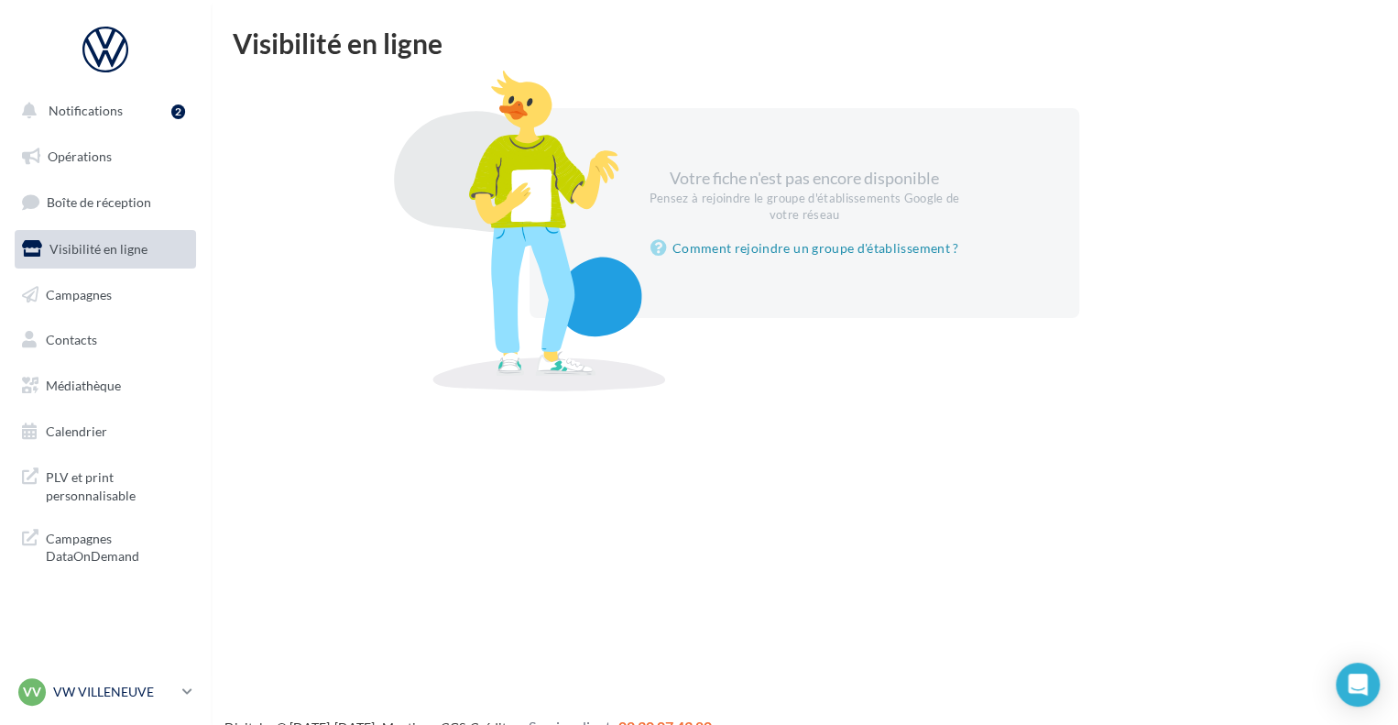
click at [169, 686] on p "VW VILLENEUVE" at bounding box center [114, 692] width 122 height 18
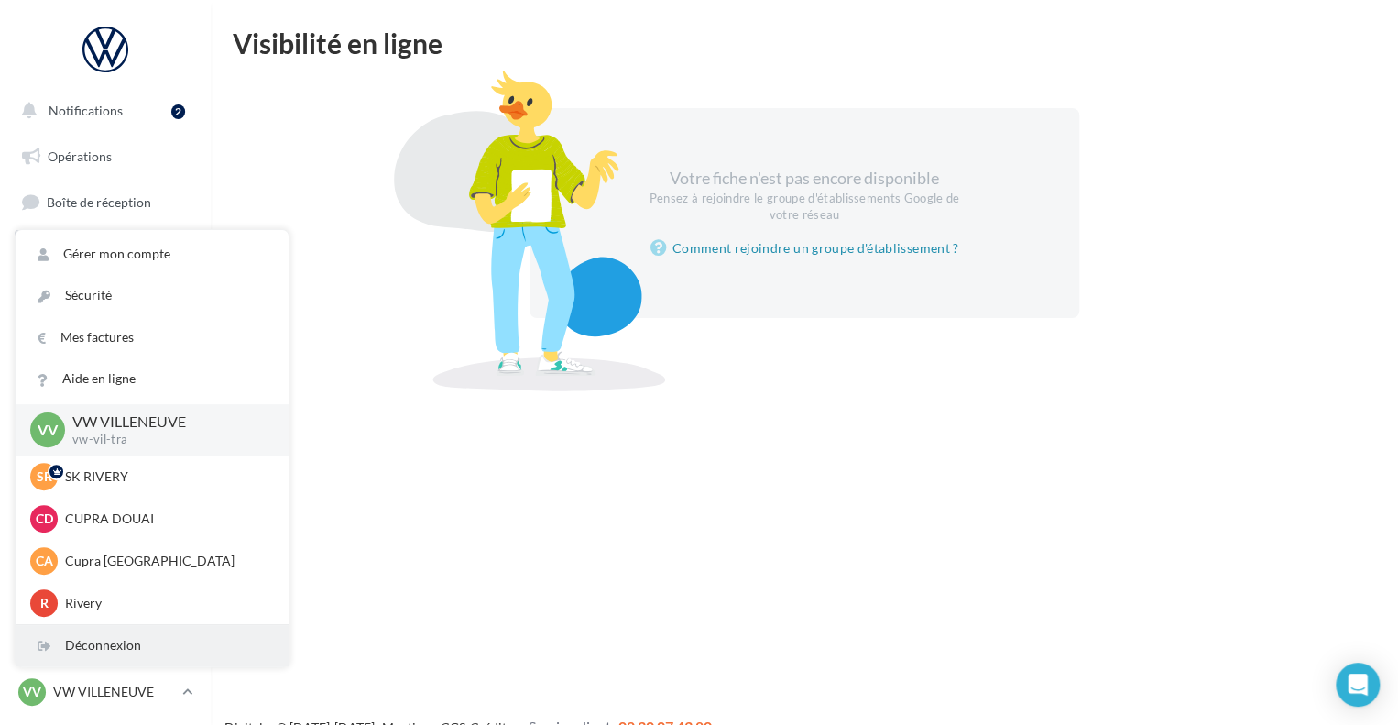
click at [177, 655] on div "Déconnexion" at bounding box center [152, 645] width 273 height 41
